Goal: Task Accomplishment & Management: Use online tool/utility

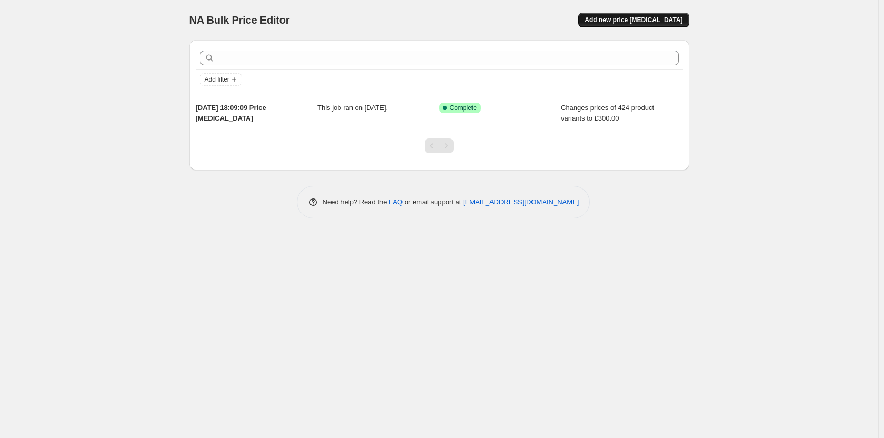
click at [628, 16] on span "Add new price [MEDICAL_DATA]" at bounding box center [634, 20] width 98 height 8
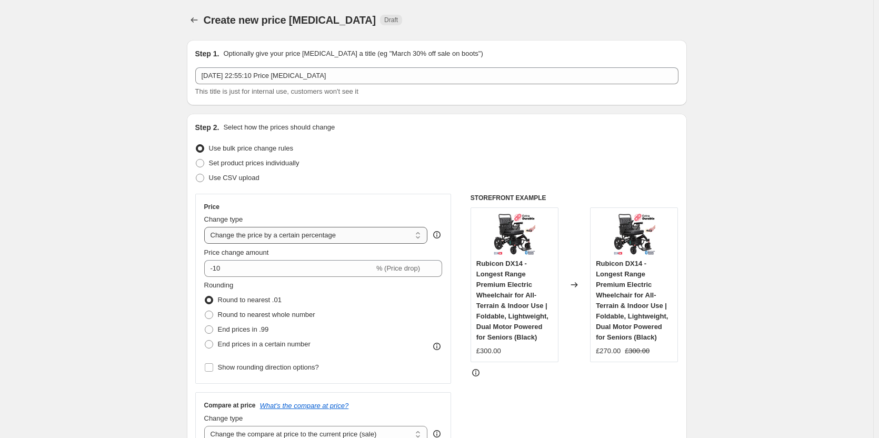
click at [258, 232] on select "Change the price to a certain amount Change the price by a certain amount Chang…" at bounding box center [316, 235] width 224 height 17
select select "to"
click at [206, 227] on select "Change the price to a certain amount Change the price by a certain amount Chang…" at bounding box center [316, 235] width 224 height 17
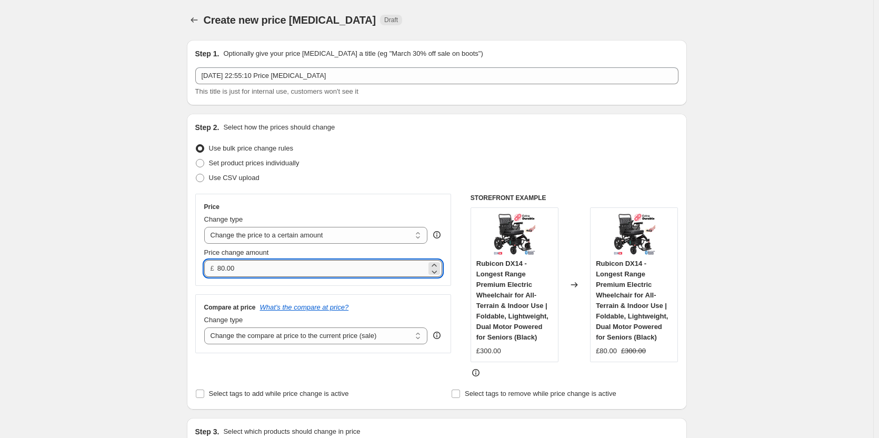
click at [266, 264] on input "80.00" at bounding box center [321, 268] width 209 height 17
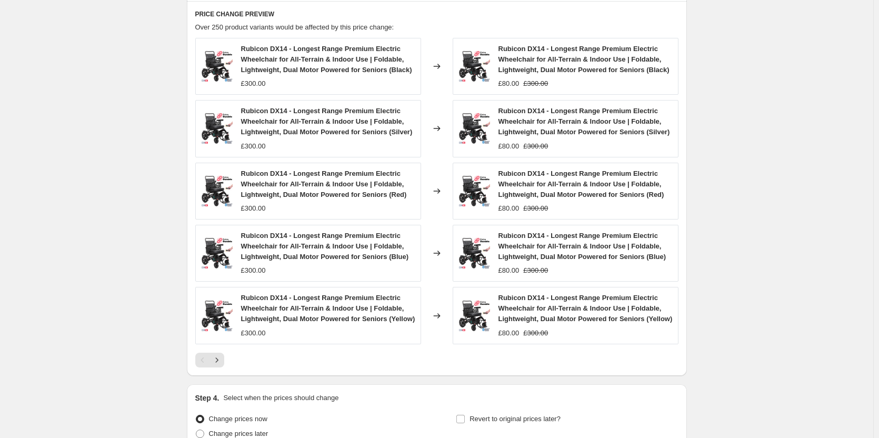
scroll to position [642, 0]
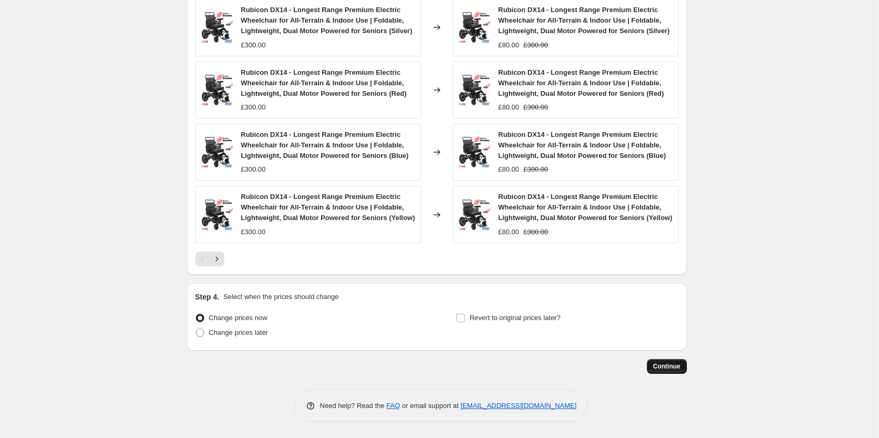
type input "150.00"
click at [659, 363] on span "Continue" at bounding box center [666, 366] width 27 height 8
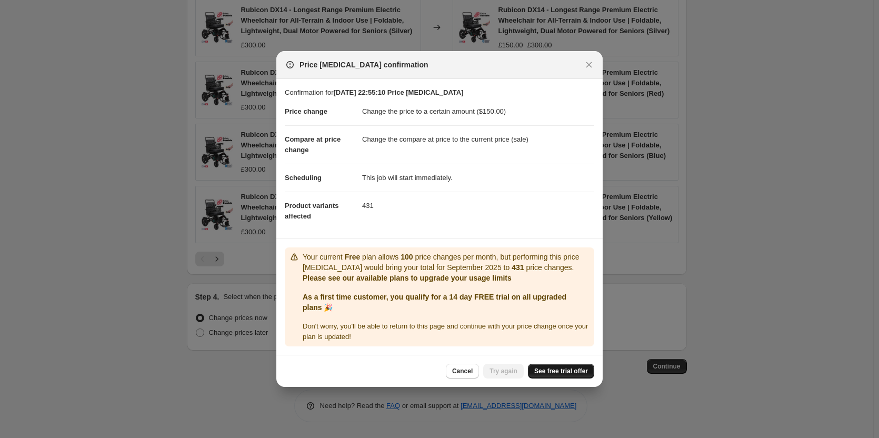
click at [562, 375] on span "See free trial offer" at bounding box center [561, 371] width 54 height 8
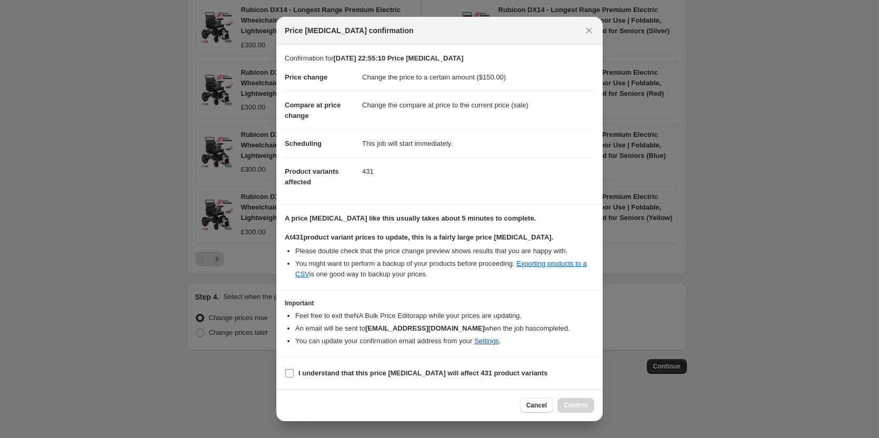
click at [285, 375] on span ":r24:" at bounding box center [289, 372] width 9 height 9
click at [285, 375] on input "I understand that this price [MEDICAL_DATA] will affect 431 product variants" at bounding box center [289, 373] width 8 height 8
checkbox input "true"
click at [583, 408] on span "Confirm" at bounding box center [575, 405] width 24 height 8
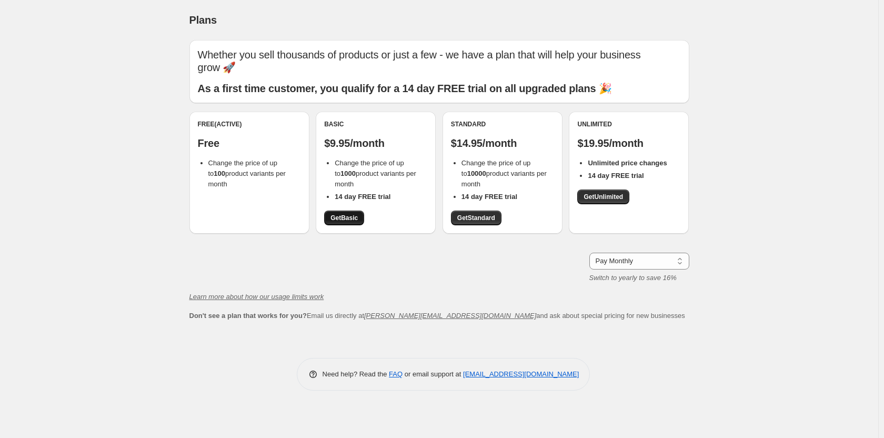
click at [349, 220] on span "Get Basic" at bounding box center [343, 218] width 27 height 8
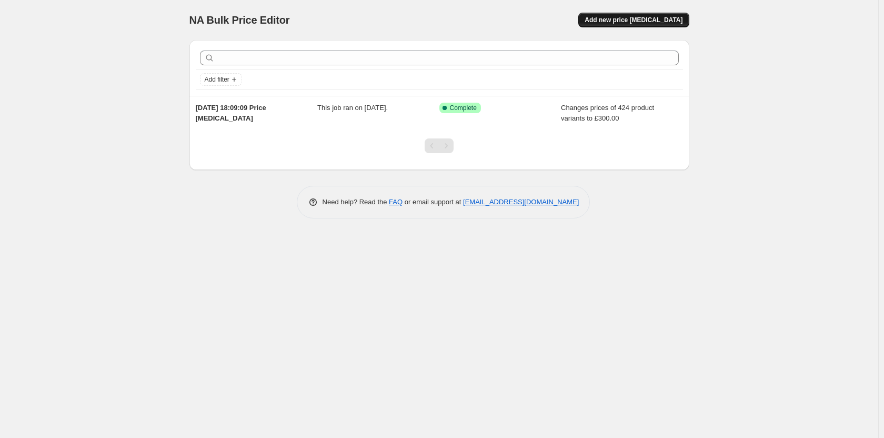
click at [630, 25] on button "Add new price [MEDICAL_DATA]" at bounding box center [633, 20] width 110 height 15
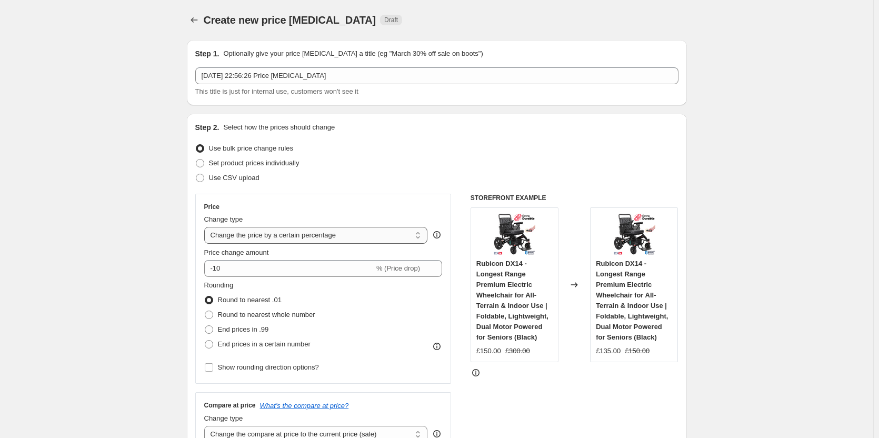
click at [260, 233] on select "Change the price to a certain amount Change the price by a certain amount Chang…" at bounding box center [316, 235] width 224 height 17
select select "to"
click at [206, 227] on select "Change the price to a certain amount Change the price by a certain amount Chang…" at bounding box center [316, 235] width 224 height 17
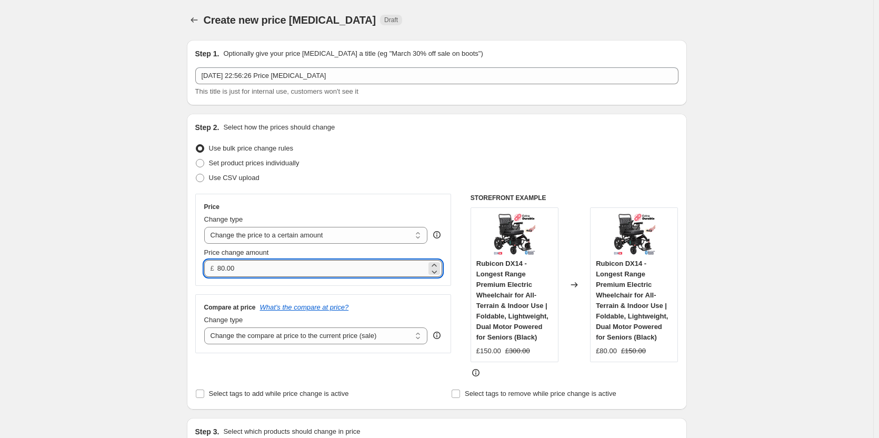
click at [265, 273] on input "80.00" at bounding box center [321, 268] width 209 height 17
type input "150.00"
click at [316, 340] on select "Change the compare at price to the current price (sale) Change the compare at p…" at bounding box center [316, 335] width 224 height 17
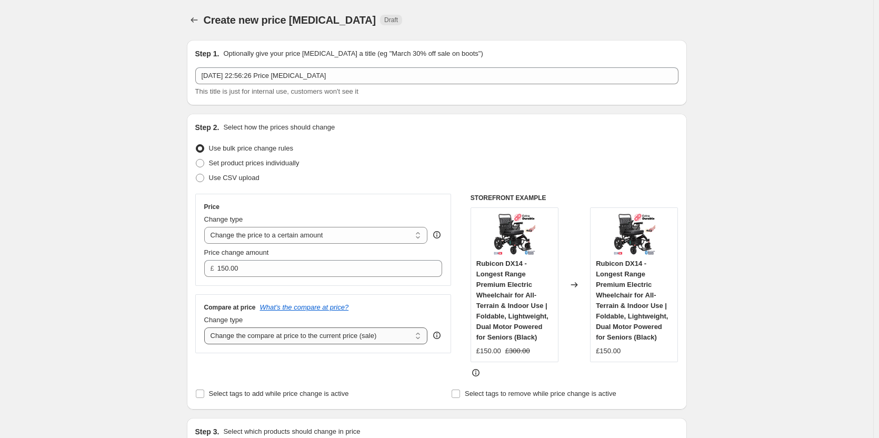
select select "remove"
click at [206, 327] on select "Change the compare at price to the current price (sale) Change the compare at p…" at bounding box center [316, 335] width 224 height 17
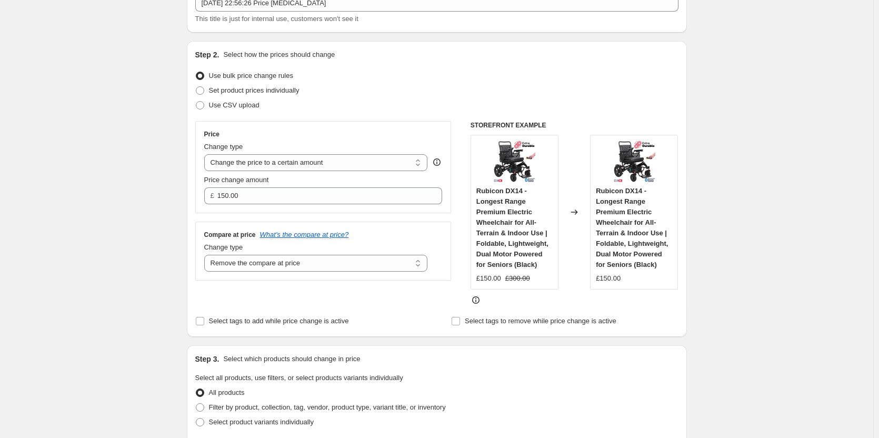
scroll to position [263, 0]
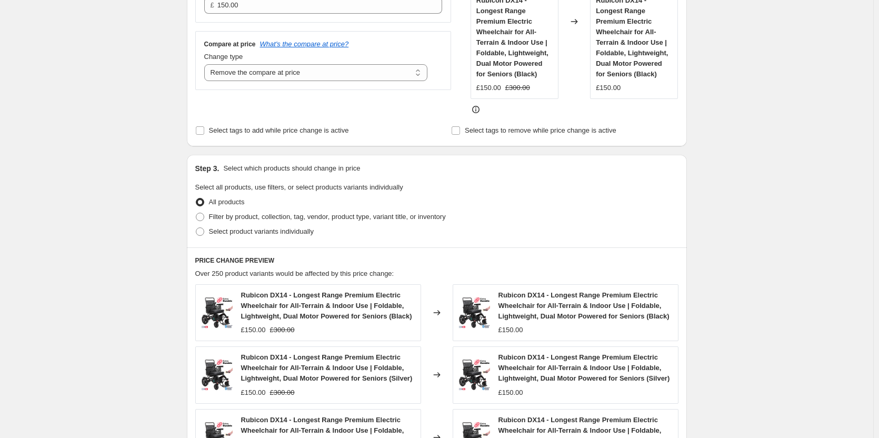
click at [627, 208] on div "All products" at bounding box center [436, 202] width 483 height 15
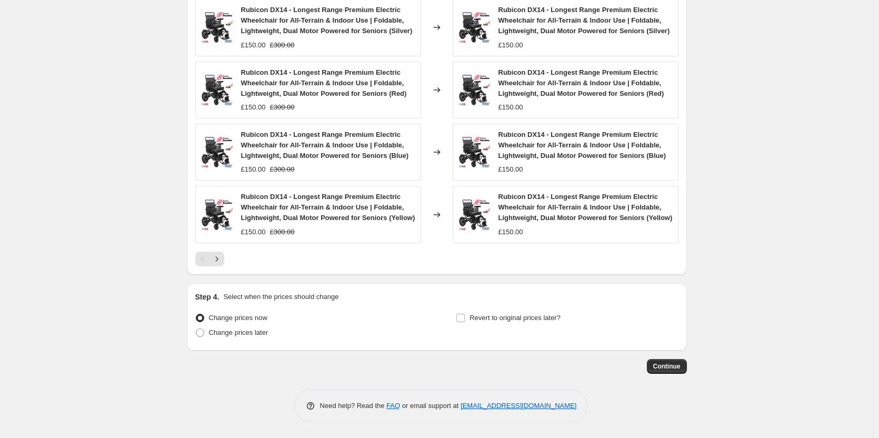
scroll to position [642, 0]
click at [667, 367] on span "Continue" at bounding box center [666, 366] width 27 height 8
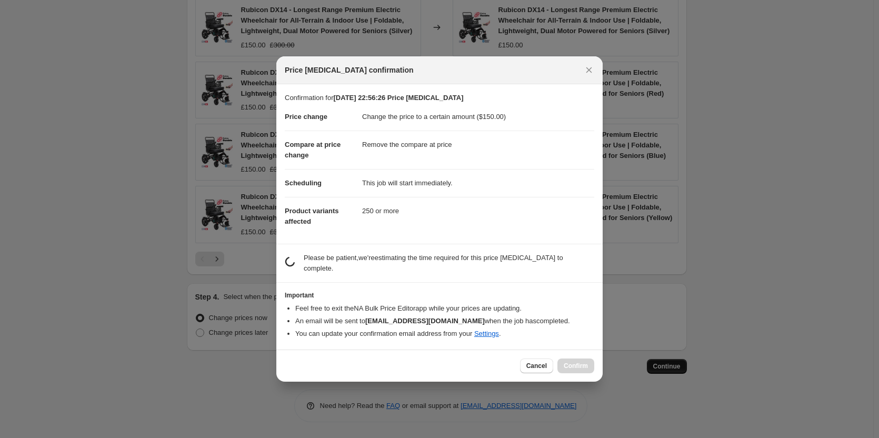
scroll to position [0, 0]
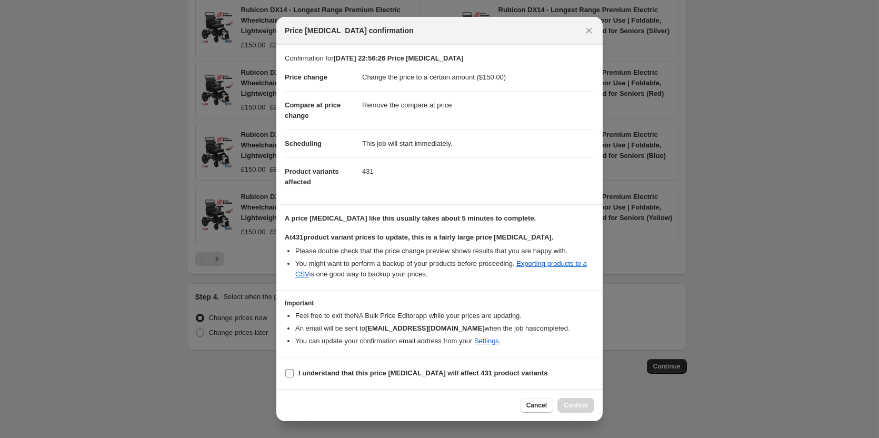
click at [291, 368] on span ":r24:" at bounding box center [289, 372] width 9 height 9
click at [291, 369] on input "I understand that this price [MEDICAL_DATA] will affect 431 product variants" at bounding box center [289, 373] width 8 height 8
checkbox input "true"
click at [575, 406] on span "Confirm" at bounding box center [575, 405] width 24 height 8
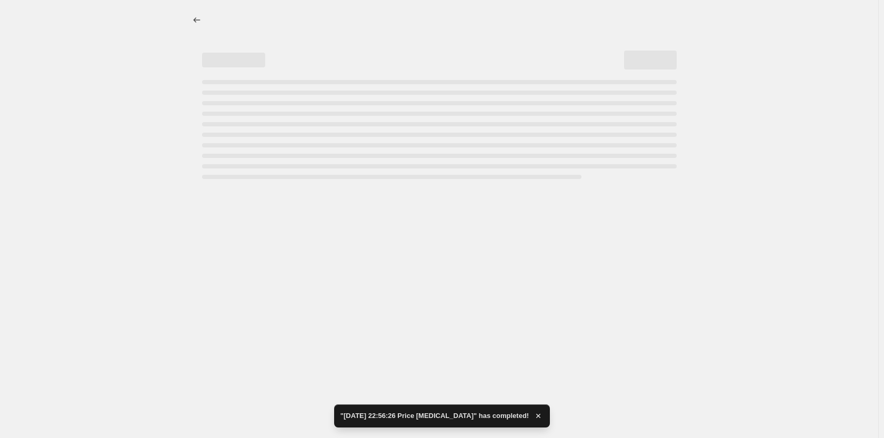
select select "remove"
